Goal: Information Seeking & Learning: Get advice/opinions

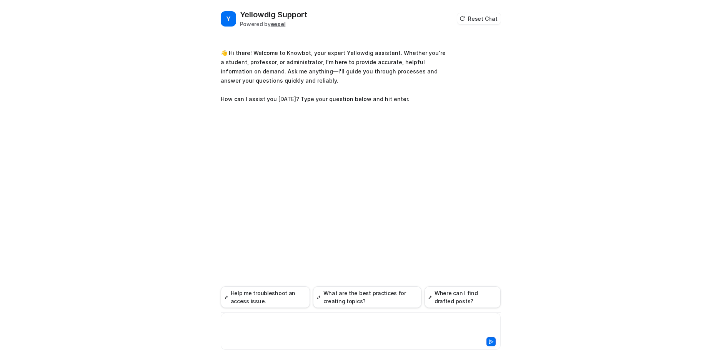
click at [278, 321] on div at bounding box center [361, 327] width 276 height 18
click at [294, 322] on div "**********" at bounding box center [361, 327] width 276 height 18
click at [349, 322] on div at bounding box center [361, 327] width 276 height 18
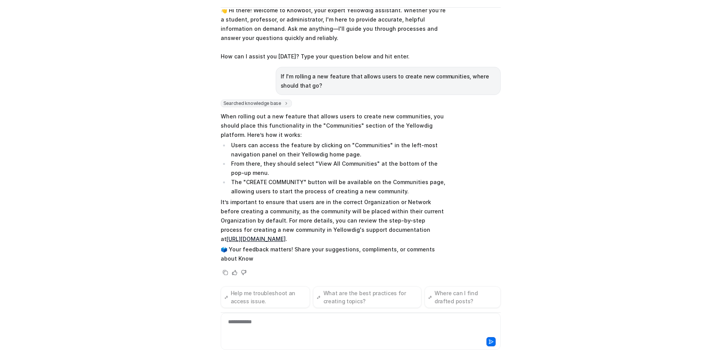
scroll to position [23, 0]
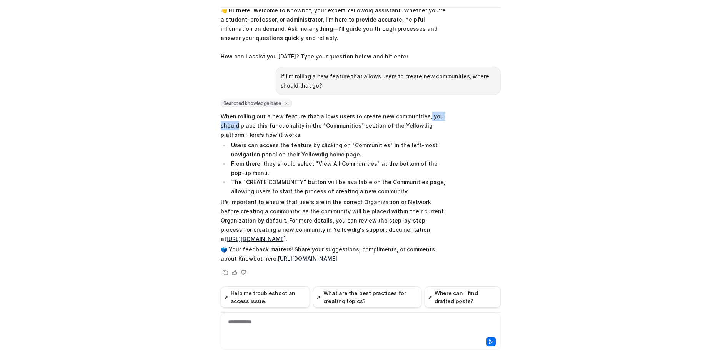
drag, startPoint x: 417, startPoint y: 108, endPoint x: 463, endPoint y: 108, distance: 46.1
click at [463, 108] on div "Searched knowledge base search_queries : [ "best location for new feature creat…" at bounding box center [361, 189] width 280 height 178
click at [332, 117] on p "When rolling out a new feature that allows users to create new communities, you…" at bounding box center [333, 126] width 225 height 28
drag, startPoint x: 422, startPoint y: 118, endPoint x: 214, endPoint y: 118, distance: 207.9
click at [214, 118] on div "Y Yellowdig Support Powered by eesel Reset Chat 👋 Hi there! Welcome to Knowbot,…" at bounding box center [360, 156] width 292 height 350
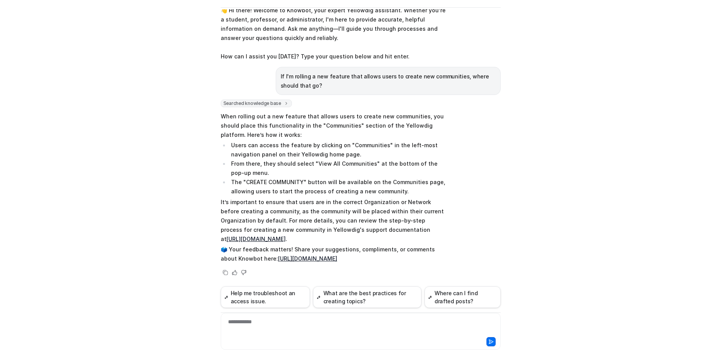
click at [265, 143] on li "Users can access the feature by clicking on "Communities" in the left-most navi…" at bounding box center [337, 150] width 216 height 18
click at [293, 334] on div "**********" at bounding box center [361, 327] width 276 height 18
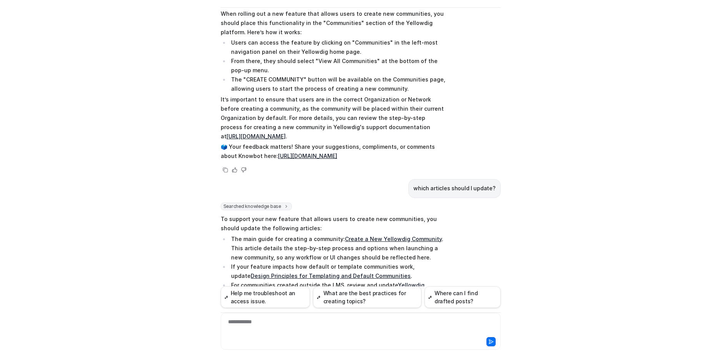
scroll to position [210, 0]
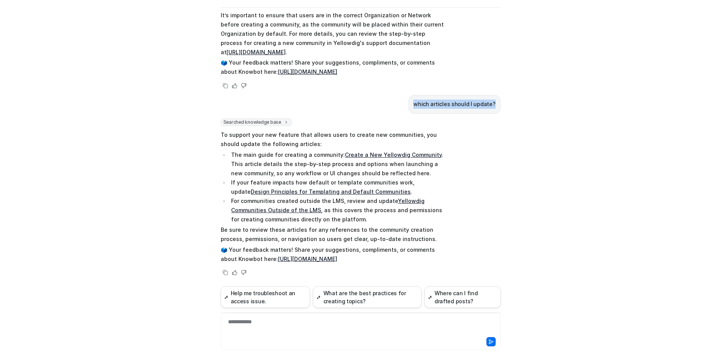
drag, startPoint x: 419, startPoint y: 103, endPoint x: 500, endPoint y: 105, distance: 81.9
click at [500, 105] on div "Y Yellowdig Support Powered by eesel Reset Chat 👋 Hi there! Welcome to Knowbot,…" at bounding box center [360, 156] width 292 height 350
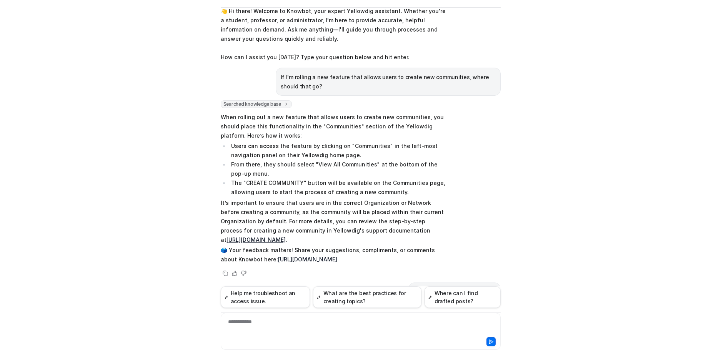
scroll to position [0, 0]
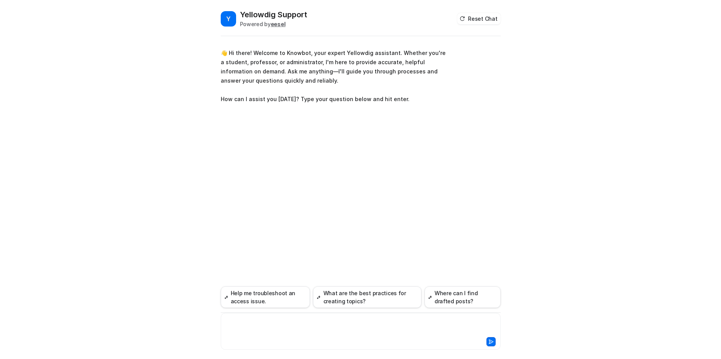
click at [298, 323] on div at bounding box center [361, 327] width 276 height 18
